Goal: Information Seeking & Learning: Learn about a topic

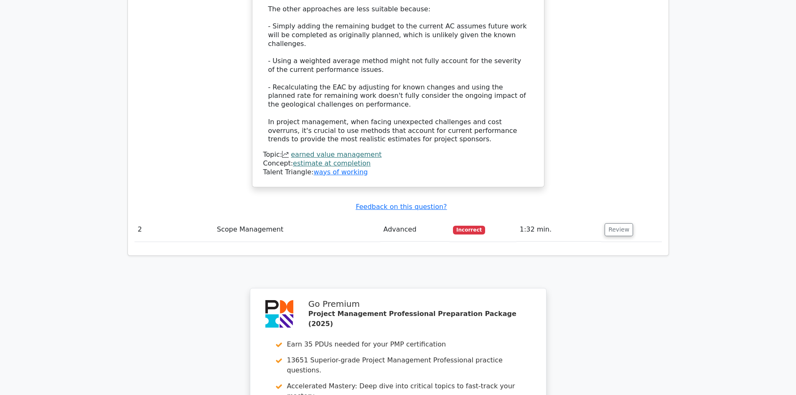
scroll to position [1338, 0]
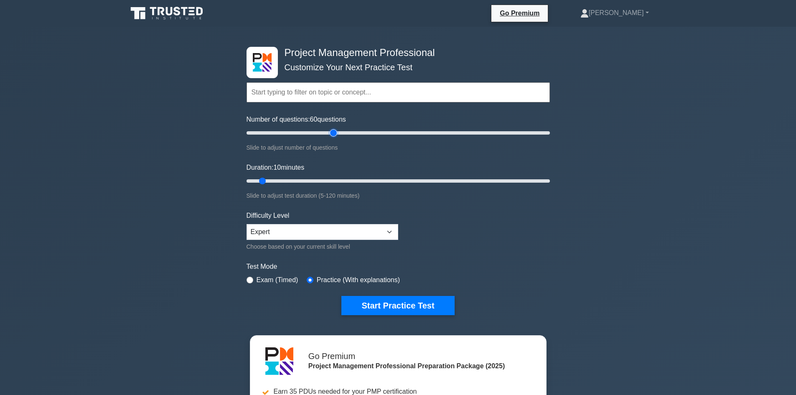
drag, startPoint x: 258, startPoint y: 130, endPoint x: 334, endPoint y: 134, distance: 75.3
type input "60"
click at [334, 134] on input "Number of questions: 60 questions" at bounding box center [399, 133] width 304 height 10
drag, startPoint x: 262, startPoint y: 183, endPoint x: 491, endPoint y: 196, distance: 229.5
click at [491, 186] on input "Duration: 100 minutes" at bounding box center [399, 181] width 304 height 10
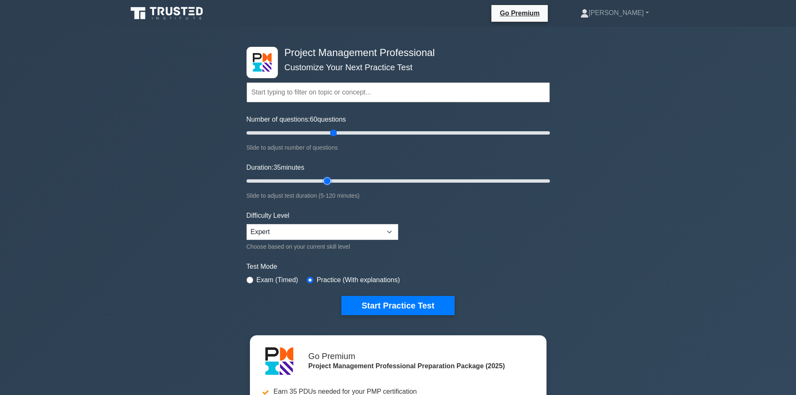
drag, startPoint x: 497, startPoint y: 178, endPoint x: 326, endPoint y: 180, distance: 171.0
type input "35"
click at [326, 180] on input "Duration: 35 minutes" at bounding box center [399, 181] width 304 height 10
click at [400, 304] on button "Start Practice Test" at bounding box center [398, 305] width 113 height 19
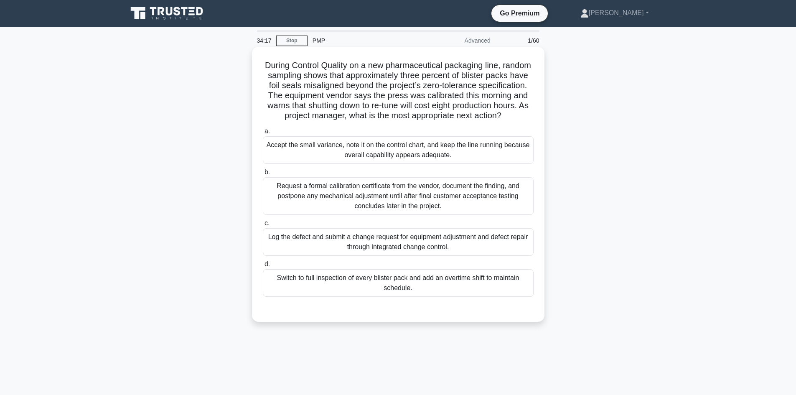
click at [390, 251] on div "Log the defect and submit a change request for equipment adjustment and defect …" at bounding box center [398, 242] width 271 height 28
click at [263, 226] on input "c. Log the defect and submit a change request for equipment adjustment and defe…" at bounding box center [263, 223] width 0 height 5
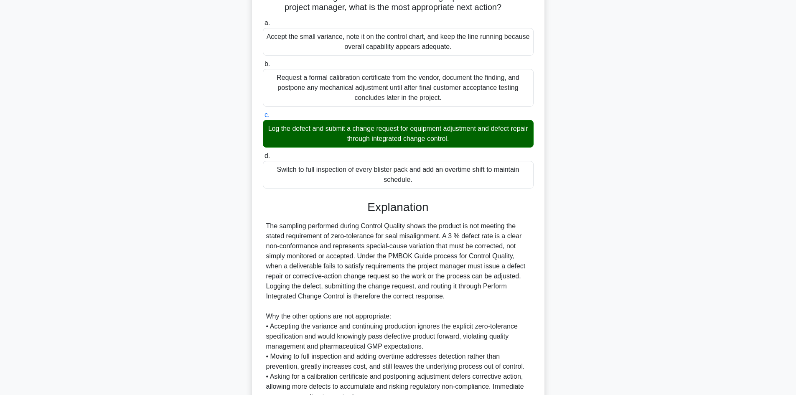
scroll to position [125, 0]
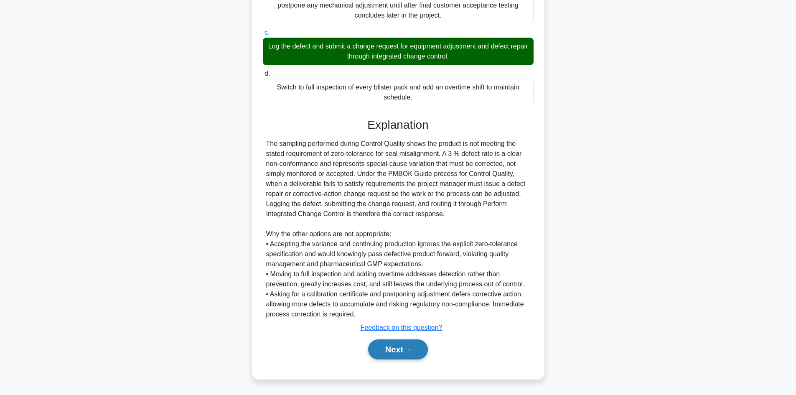
click at [390, 344] on button "Next" at bounding box center [398, 349] width 60 height 20
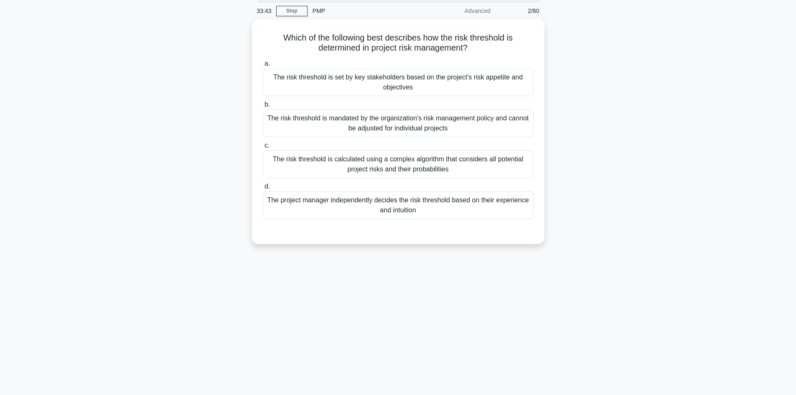
scroll to position [15, 0]
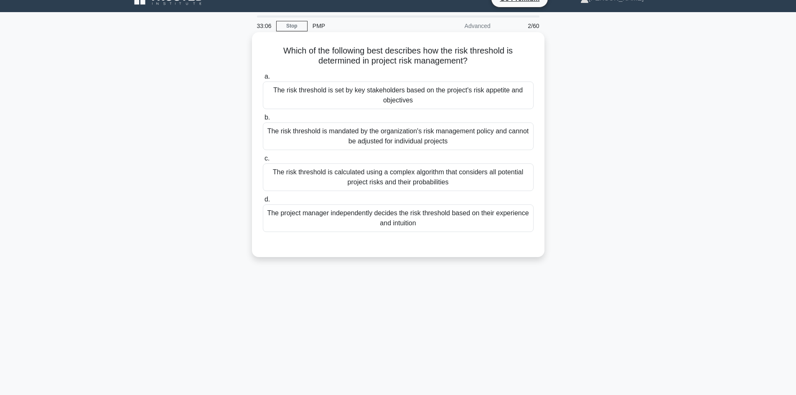
click at [412, 93] on div "The risk threshold is set by key stakeholders based on the project's risk appet…" at bounding box center [398, 96] width 271 height 28
click at [263, 79] on input "a. The risk threshold is set by key stakeholders based on the project's risk ap…" at bounding box center [263, 76] width 0 height 5
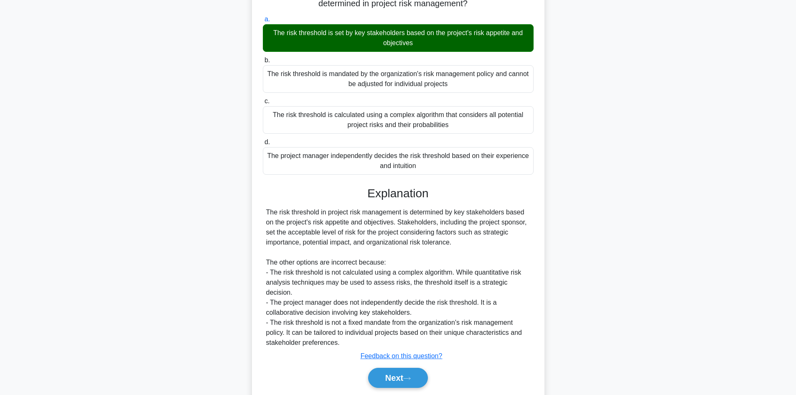
scroll to position [91, 0]
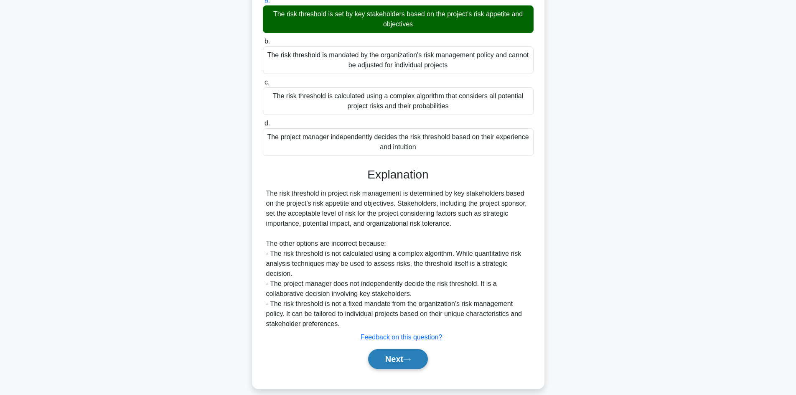
click at [402, 352] on button "Next" at bounding box center [398, 359] width 60 height 20
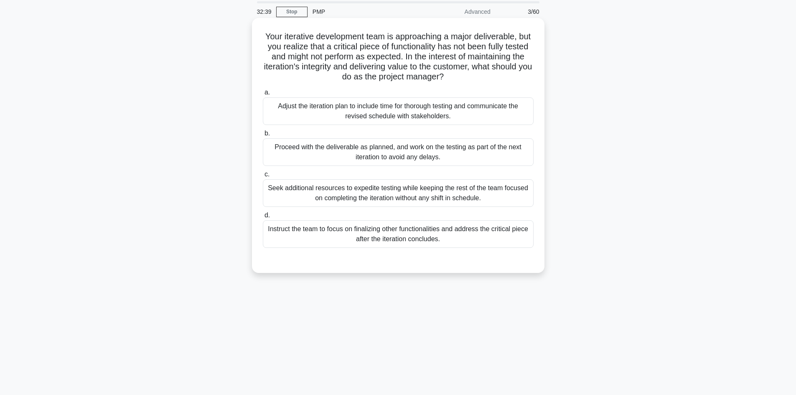
scroll to position [0, 0]
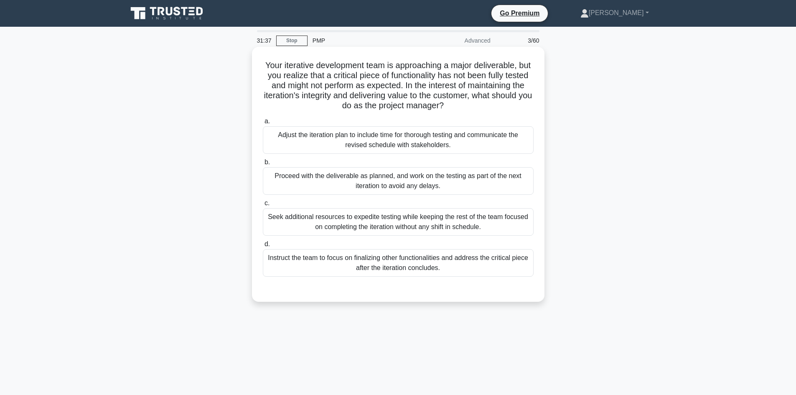
click at [421, 132] on div "Adjust the iteration plan to include time for thorough testing and communicate …" at bounding box center [398, 140] width 271 height 28
click at [263, 124] on input "a. Adjust the iteration plan to include time for thorough testing and communica…" at bounding box center [263, 121] width 0 height 5
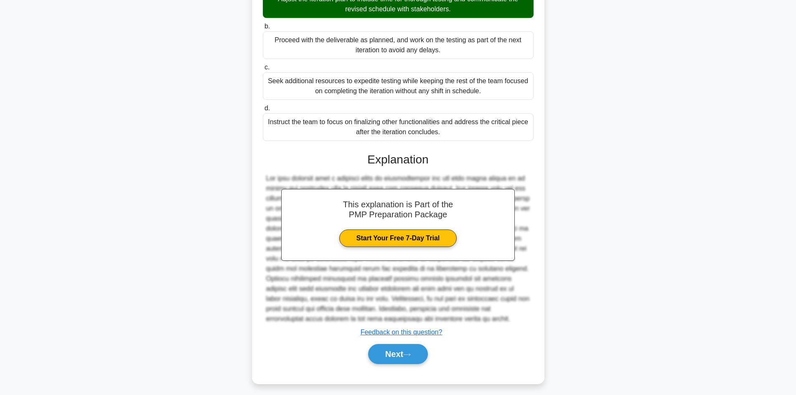
scroll to position [141, 0]
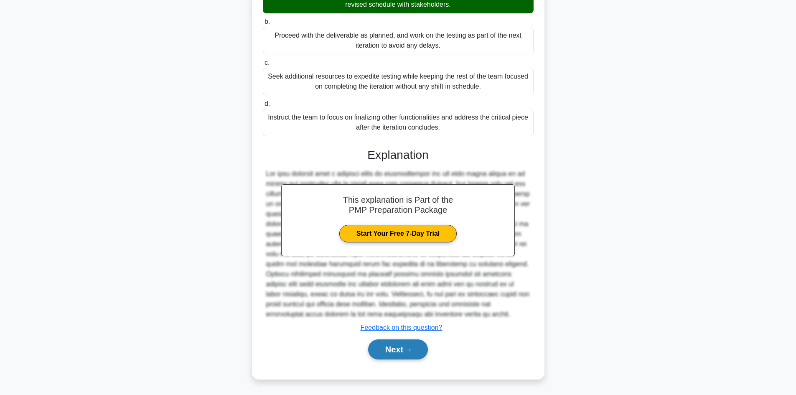
click at [401, 347] on button "Next" at bounding box center [398, 349] width 60 height 20
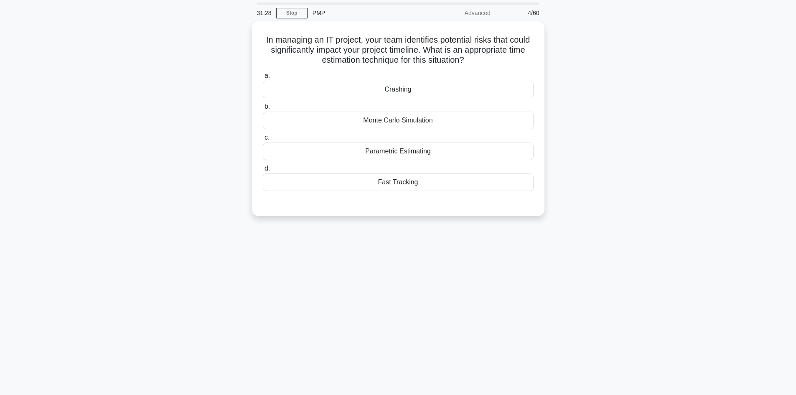
scroll to position [0, 0]
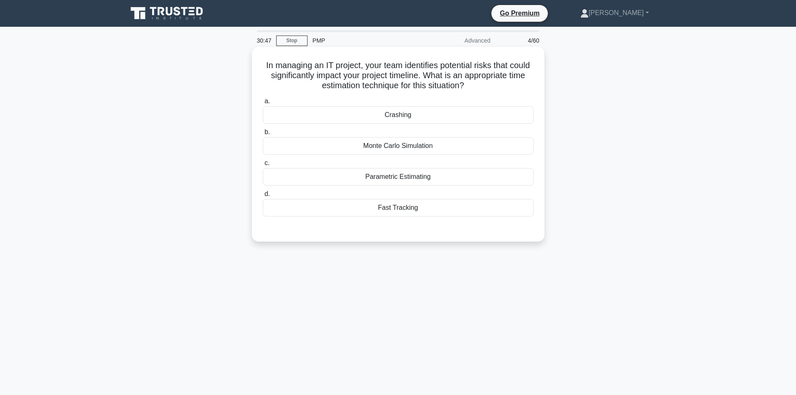
click at [403, 114] on div "Crashing" at bounding box center [398, 115] width 271 height 18
click at [263, 104] on input "a. Crashing" at bounding box center [263, 101] width 0 height 5
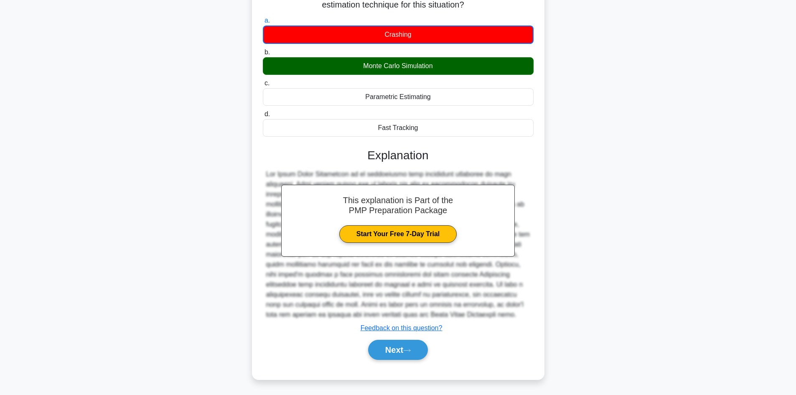
scroll to position [82, 0]
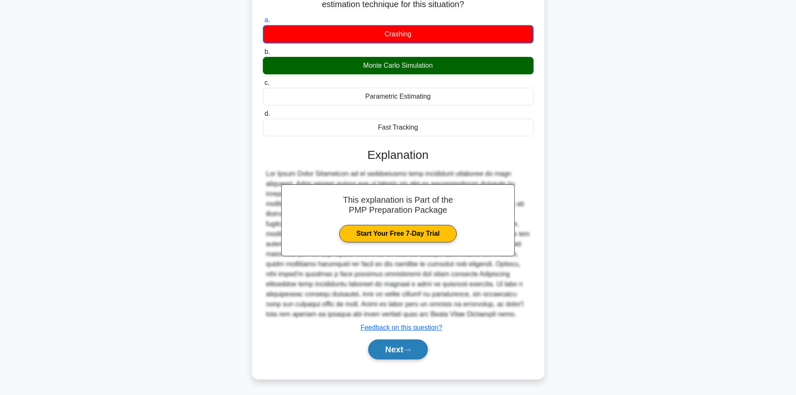
click at [406, 353] on button "Next" at bounding box center [398, 349] width 60 height 20
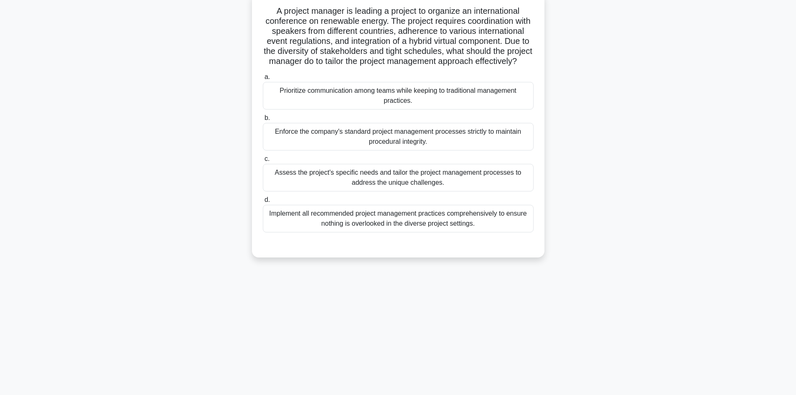
scroll to position [0, 0]
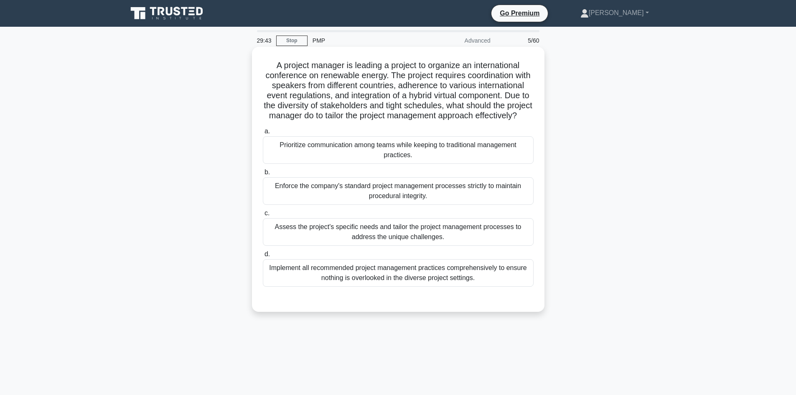
click at [417, 242] on div "Assess the project's specific needs and tailor the project management processes…" at bounding box center [398, 232] width 271 height 28
click at [263, 216] on input "c. Assess the project's specific needs and tailor the project management proces…" at bounding box center [263, 213] width 0 height 5
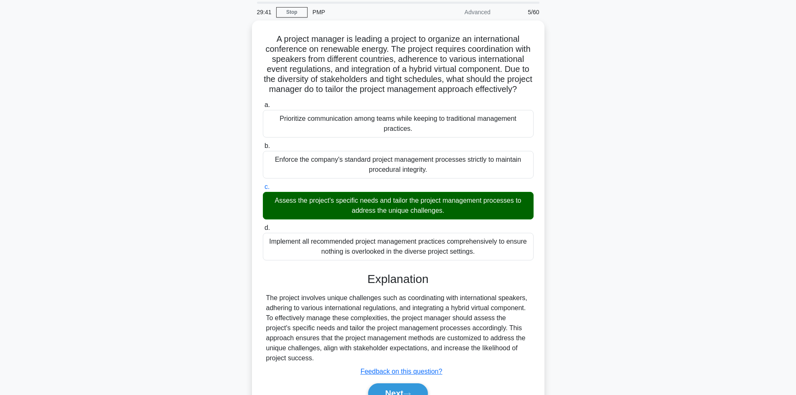
scroll to position [81, 0]
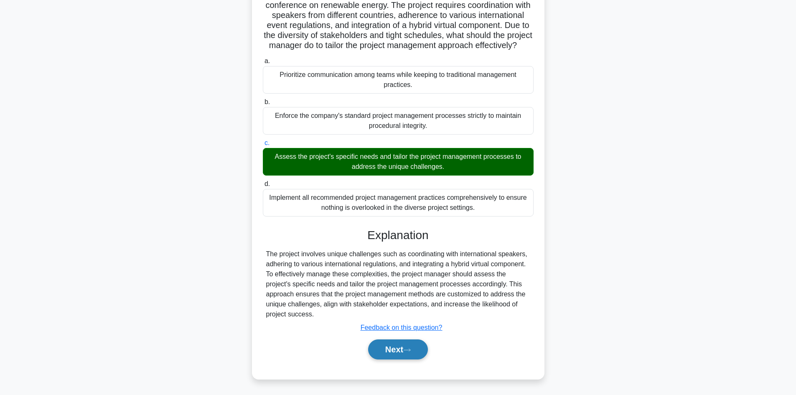
click at [384, 352] on button "Next" at bounding box center [398, 349] width 60 height 20
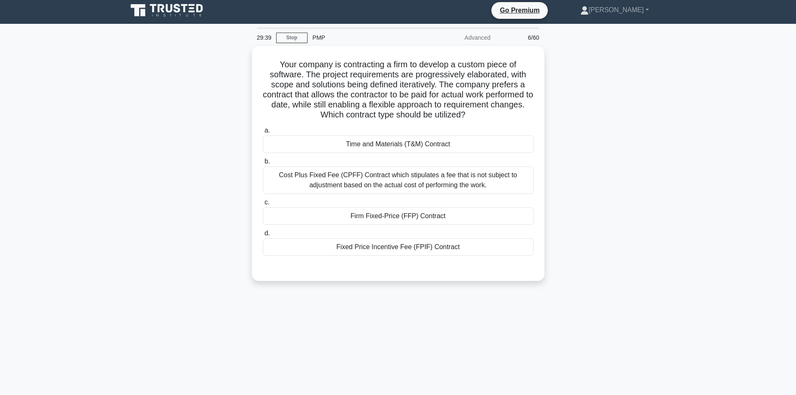
scroll to position [0, 0]
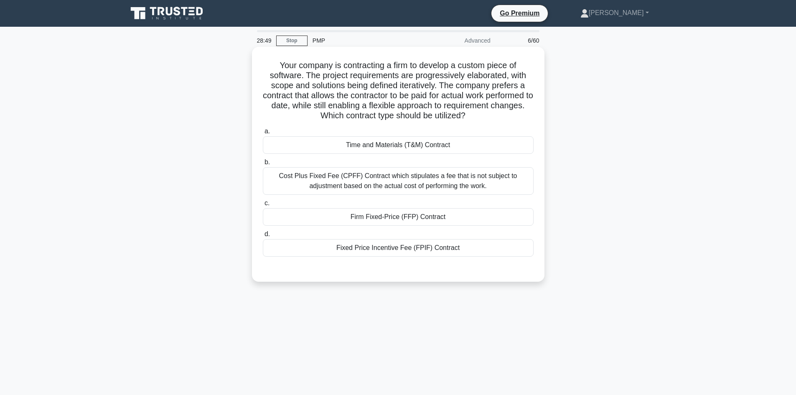
click at [413, 146] on div "Time and Materials (T&M) Contract" at bounding box center [398, 145] width 271 height 18
click at [263, 134] on input "a. Time and Materials (T&M) Contract" at bounding box center [263, 131] width 0 height 5
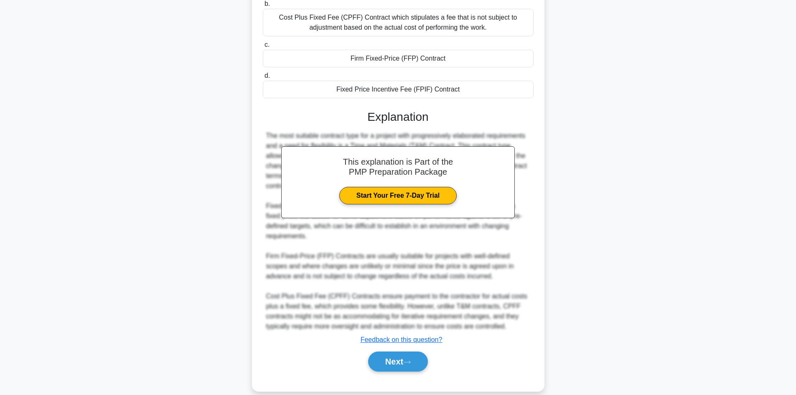
scroll to position [161, 0]
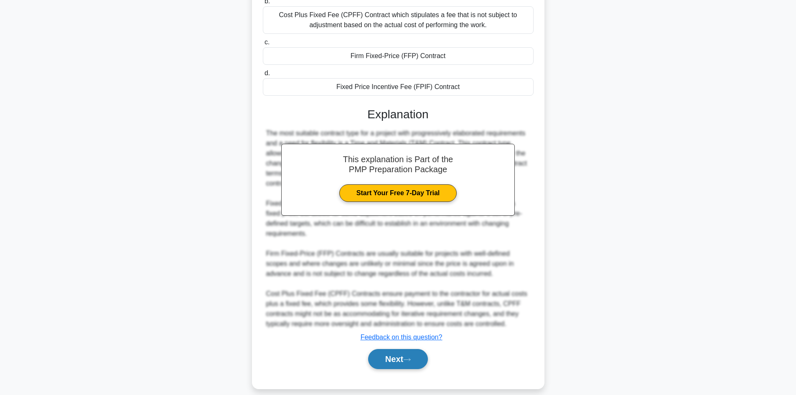
click at [375, 352] on button "Next" at bounding box center [398, 359] width 60 height 20
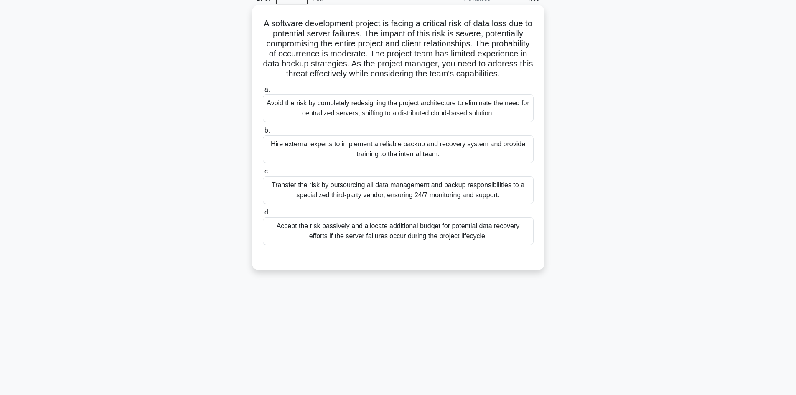
scroll to position [56, 0]
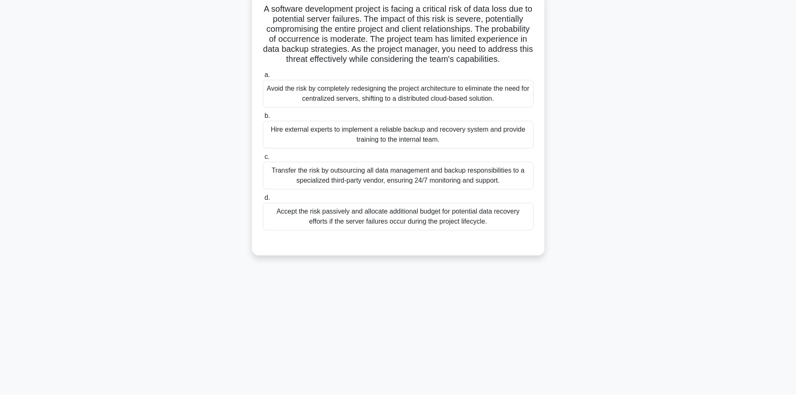
click at [334, 188] on div "Transfer the risk by outsourcing all data management and backup responsibilitie…" at bounding box center [398, 176] width 271 height 28
click at [263, 160] on input "c. Transfer the risk by outsourcing all data management and backup responsibili…" at bounding box center [263, 156] width 0 height 5
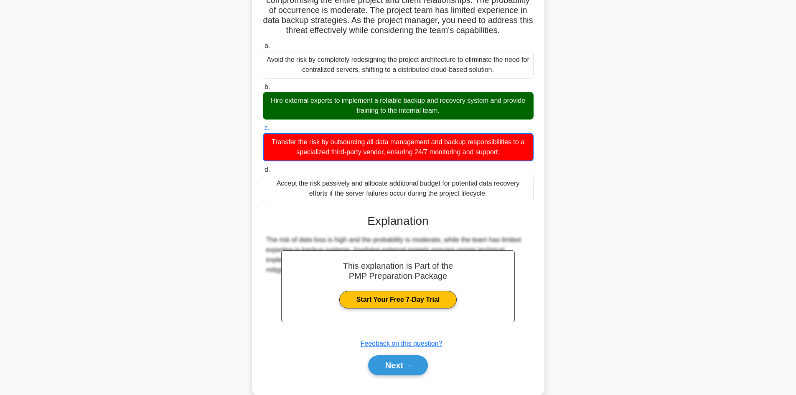
scroll to position [112, 0]
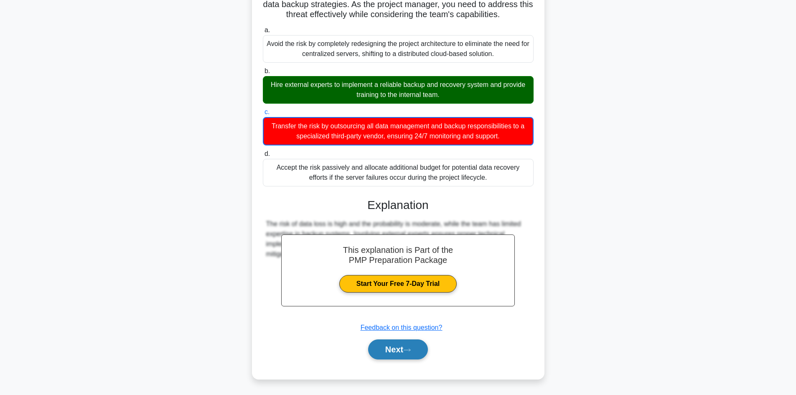
click at [386, 355] on button "Next" at bounding box center [398, 349] width 60 height 20
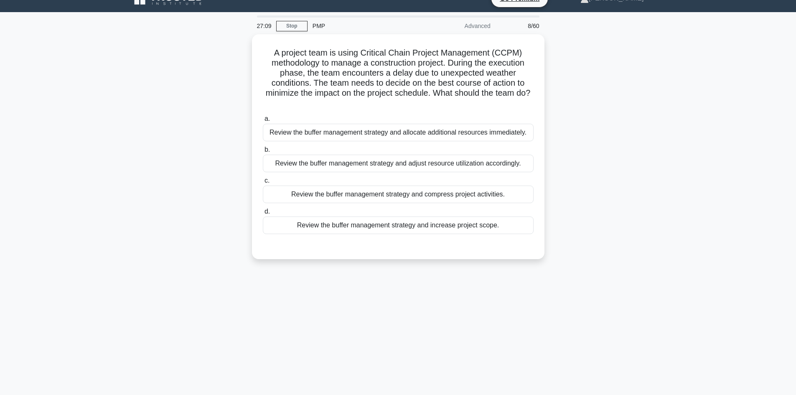
scroll to position [0, 0]
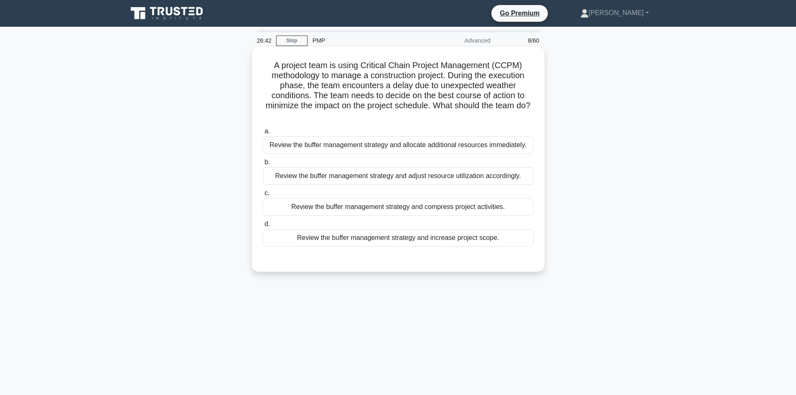
click at [424, 207] on div "Review the buffer management strategy and compress project activities." at bounding box center [398, 207] width 271 height 18
click at [263, 196] on input "c. Review the buffer management strategy and compress project activities." at bounding box center [263, 193] width 0 height 5
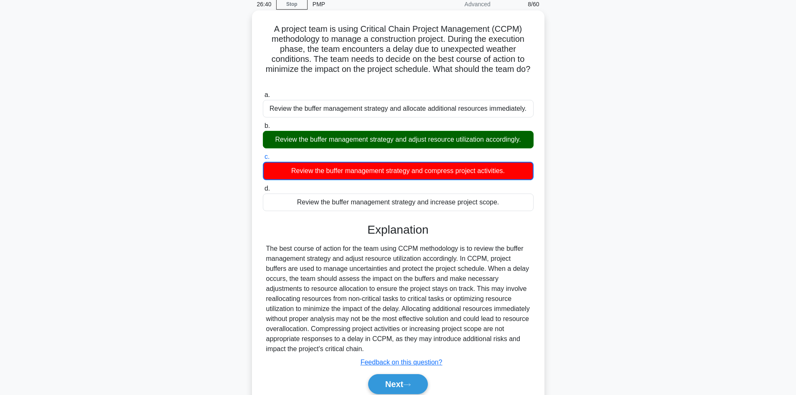
scroll to position [71, 0]
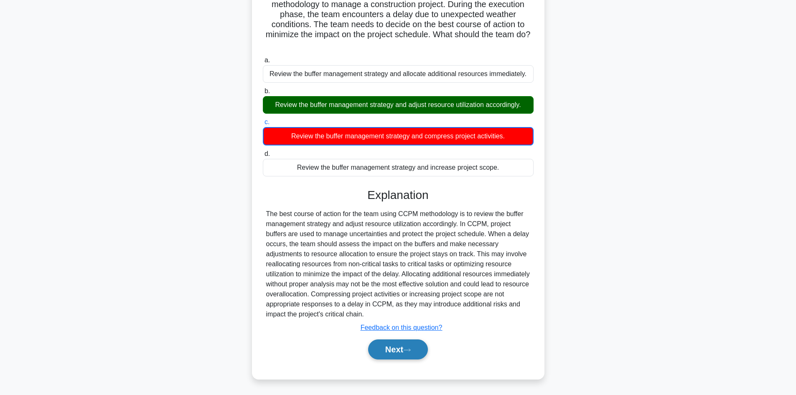
click at [393, 344] on button "Next" at bounding box center [398, 349] width 60 height 20
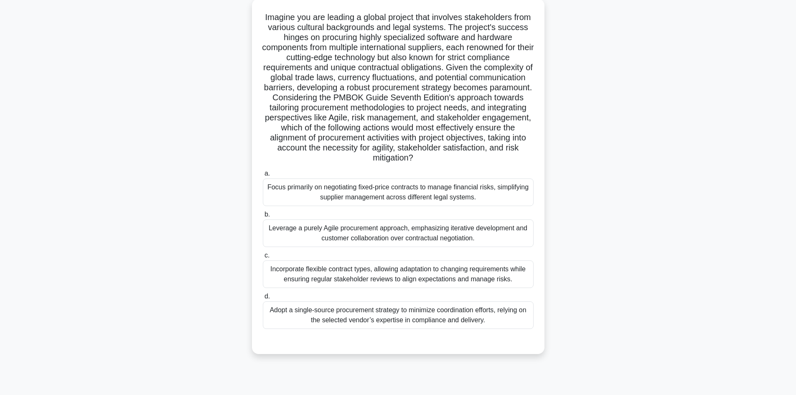
scroll to position [56, 0]
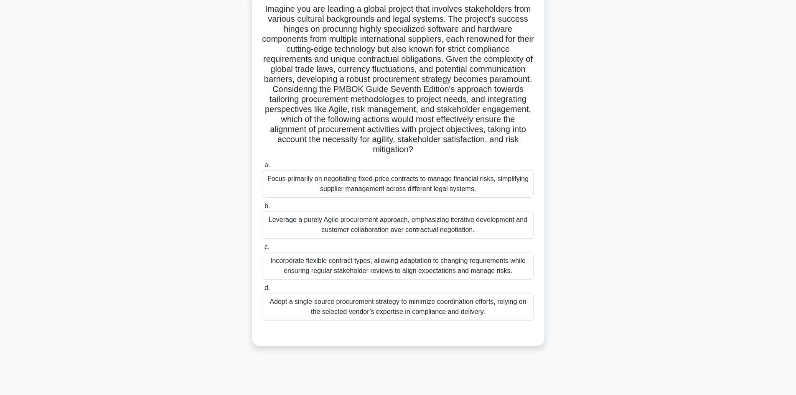
click at [455, 267] on div "Incorporate flexible contract types, allowing adaptation to changing requiremen…" at bounding box center [398, 266] width 271 height 28
click at [263, 250] on input "c. Incorporate flexible contract types, allowing adaptation to changing require…" at bounding box center [263, 247] width 0 height 5
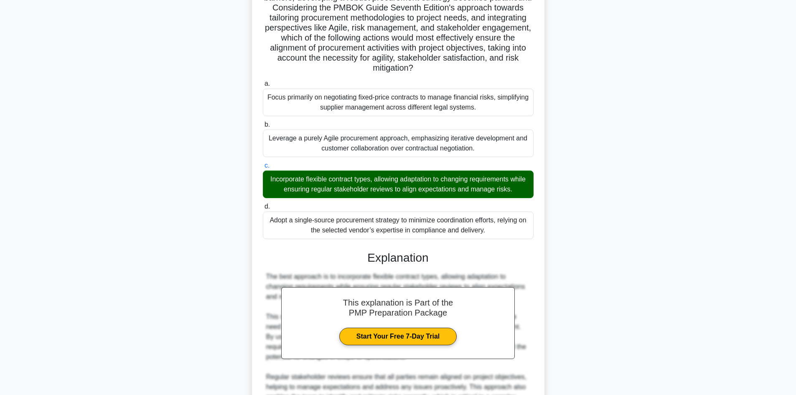
scroll to position [301, 0]
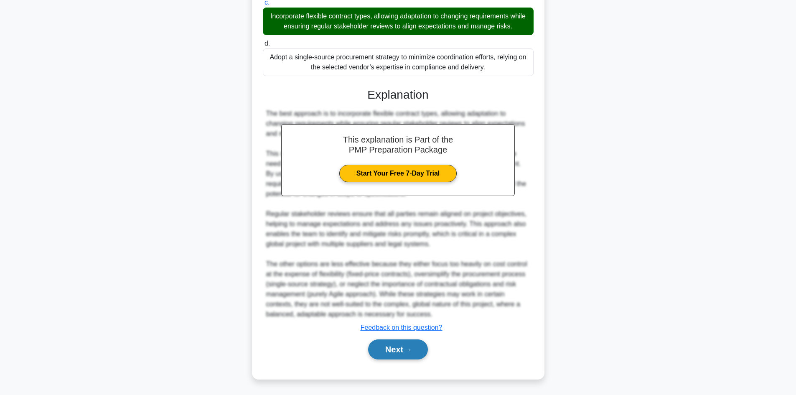
click at [408, 353] on button "Next" at bounding box center [398, 349] width 60 height 20
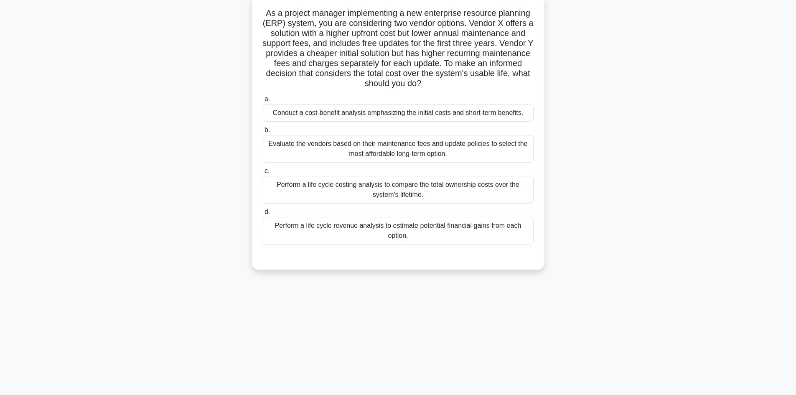
scroll to position [56, 0]
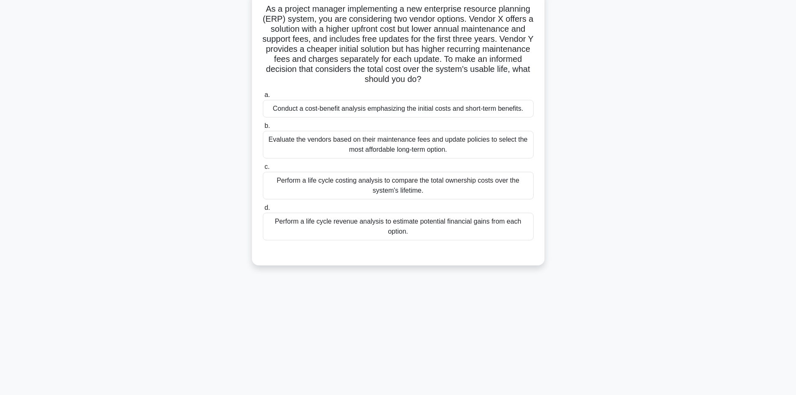
click at [429, 110] on div "Conduct a cost-benefit analysis emphasizing the initial costs and short-term be…" at bounding box center [398, 109] width 271 height 18
click at [263, 98] on input "a. Conduct a cost-benefit analysis emphasizing the initial costs and short-term…" at bounding box center [263, 94] width 0 height 5
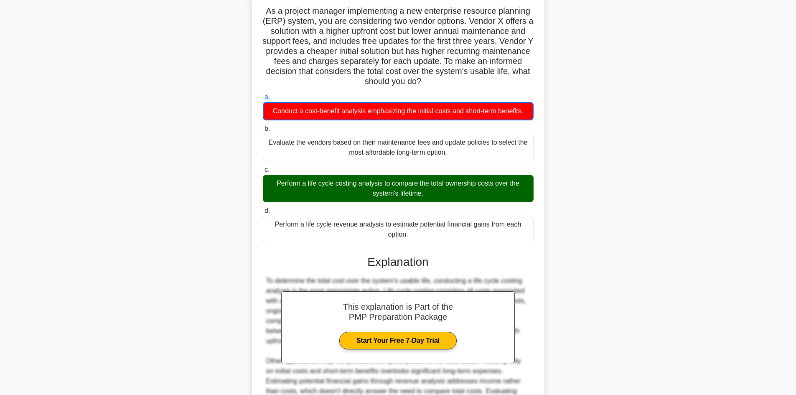
scroll to position [162, 0]
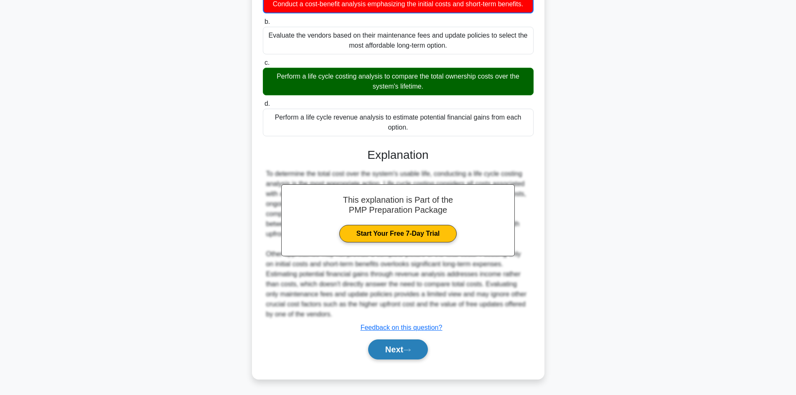
click at [410, 355] on button "Next" at bounding box center [398, 349] width 60 height 20
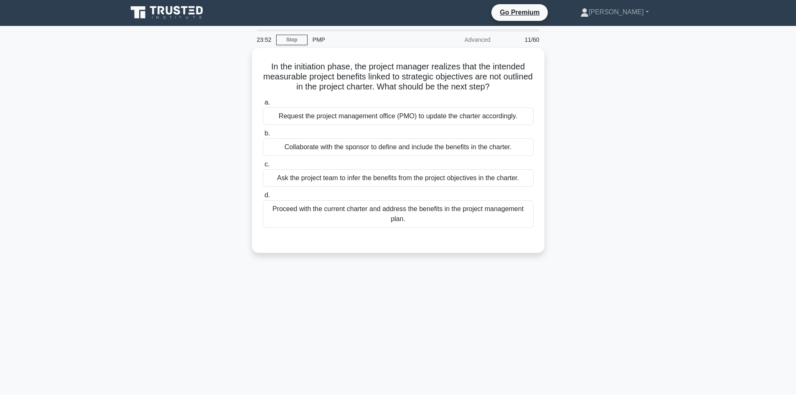
scroll to position [0, 0]
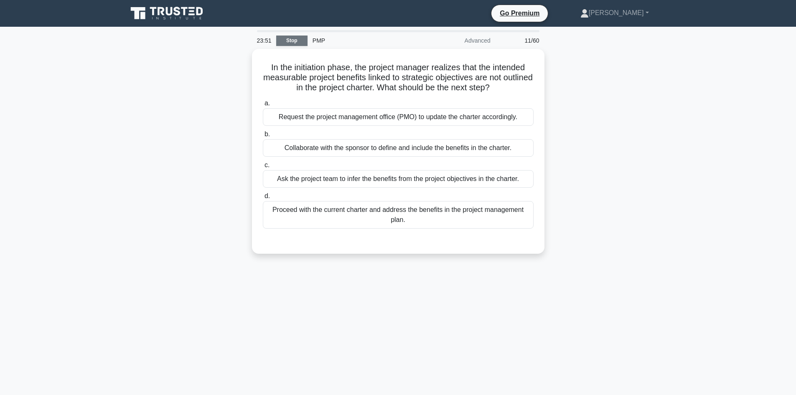
click at [293, 38] on link "Stop" at bounding box center [291, 41] width 31 height 10
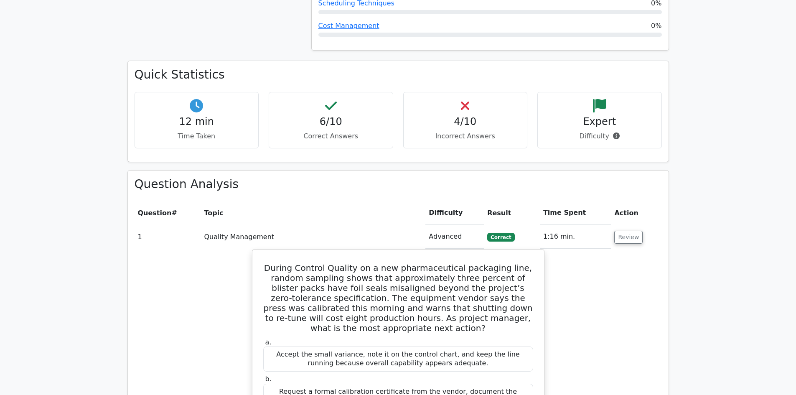
scroll to position [543, 0]
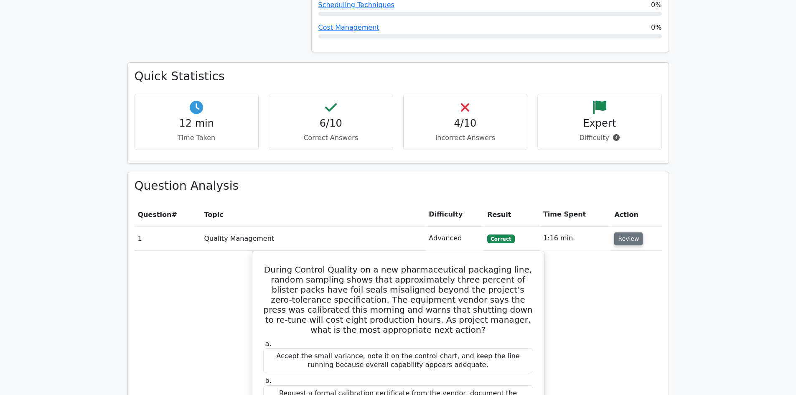
click at [626, 232] on button "Review" at bounding box center [629, 238] width 28 height 13
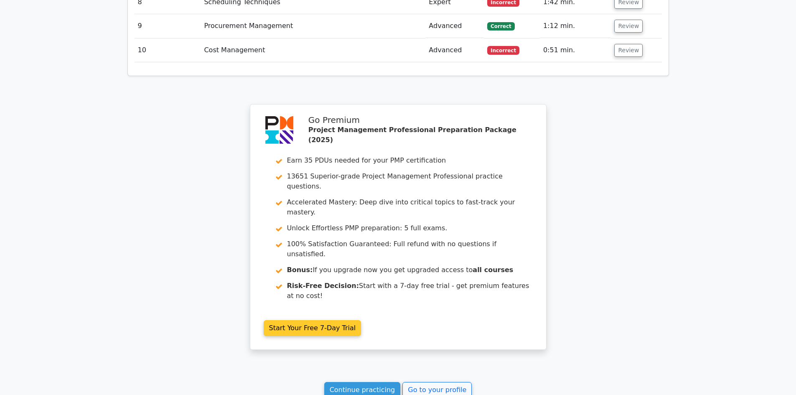
scroll to position [992, 0]
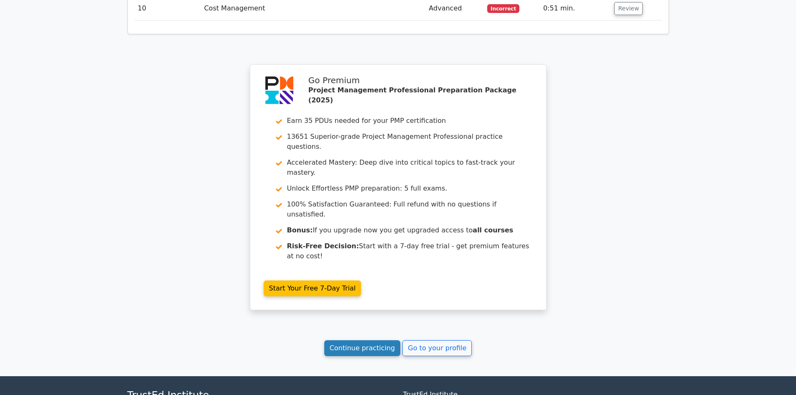
click at [352, 340] on link "Continue practicing" at bounding box center [362, 348] width 77 height 16
